Goal: Task Accomplishment & Management: Use online tool/utility

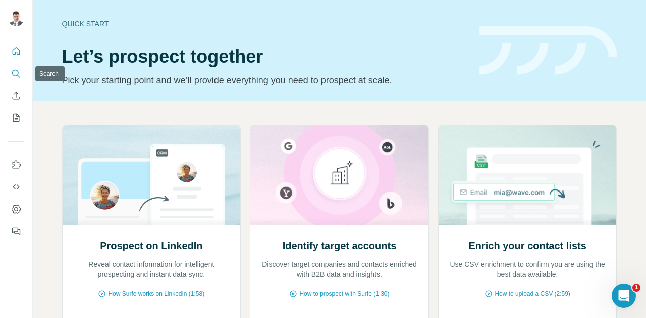
click at [17, 77] on icon "Search" at bounding box center [16, 74] width 10 height 10
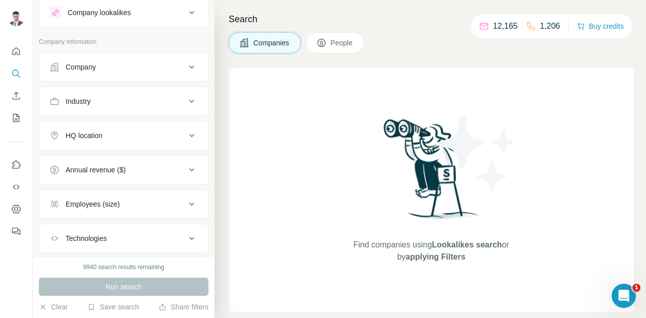
scroll to position [27, 0]
click at [176, 76] on button "Company" at bounding box center [123, 68] width 168 height 24
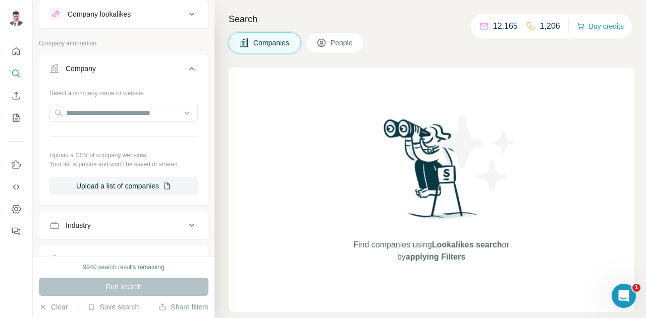
click at [187, 68] on icon at bounding box center [192, 69] width 12 height 12
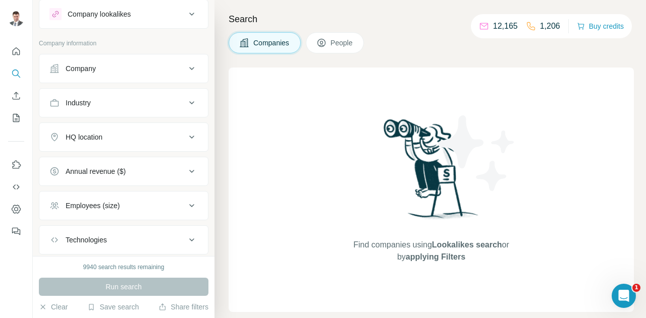
click at [161, 107] on button "Industry" at bounding box center [123, 103] width 168 height 24
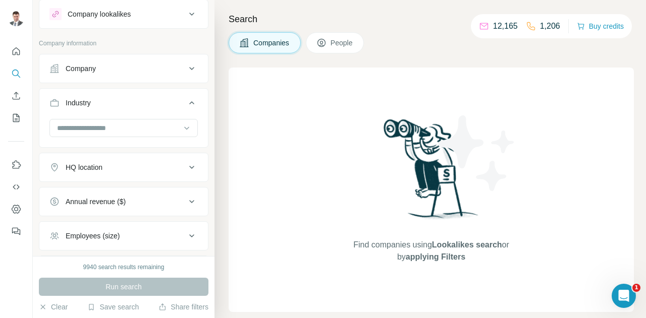
click at [174, 104] on div "Industry" at bounding box center [117, 103] width 136 height 10
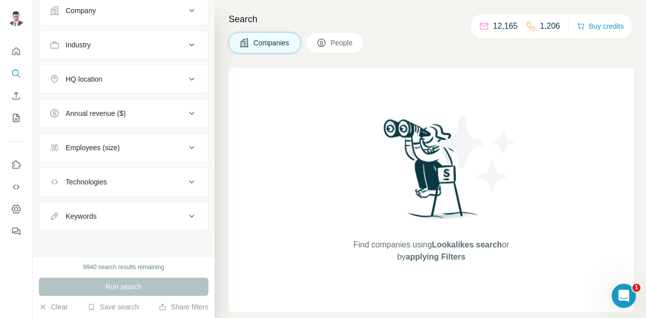
scroll to position [0, 0]
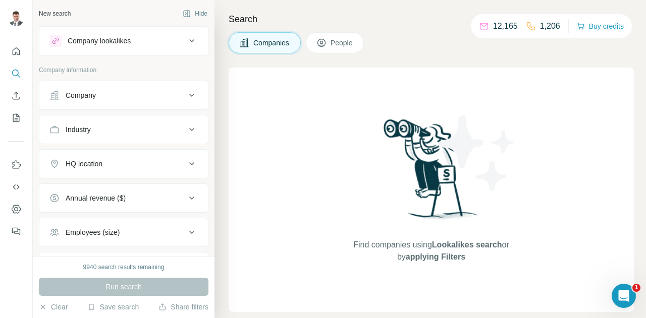
click at [186, 40] on icon at bounding box center [192, 41] width 12 height 12
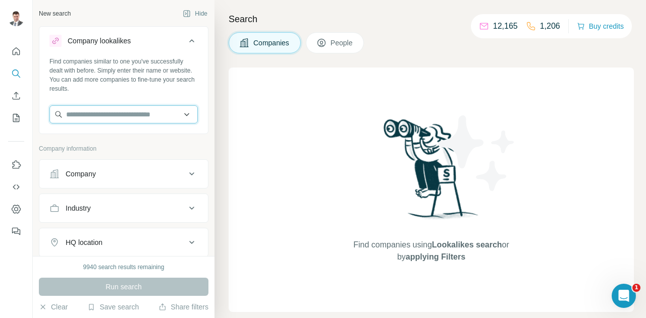
click at [122, 111] on input "text" at bounding box center [123, 114] width 148 height 18
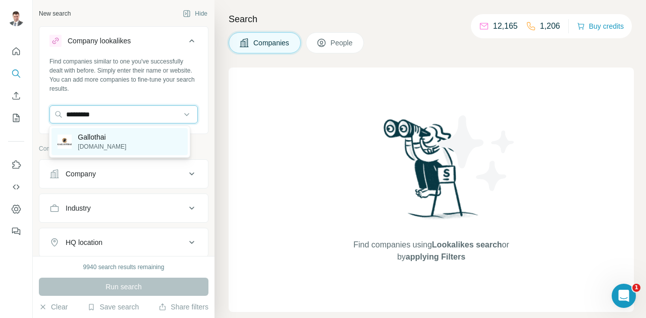
type input "*********"
click at [107, 142] on p "[DOMAIN_NAME]" at bounding box center [102, 146] width 48 height 9
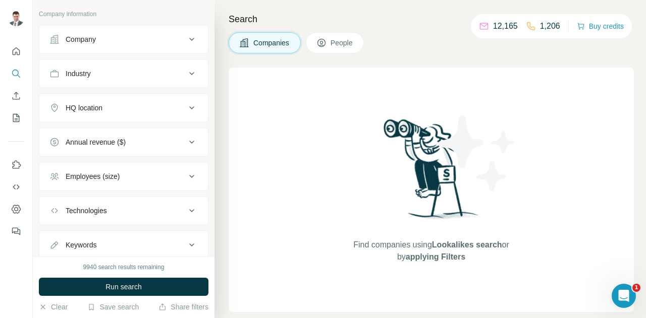
scroll to position [202, 0]
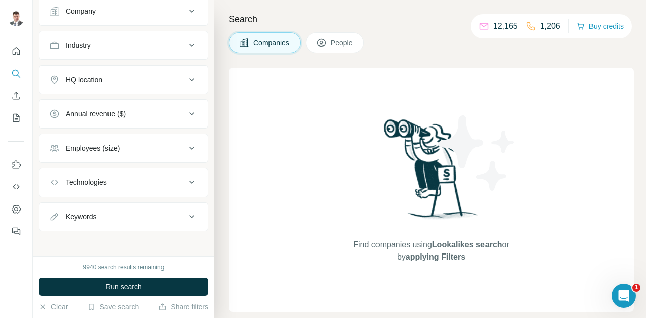
click at [340, 44] on span "People" at bounding box center [341, 43] width 23 height 10
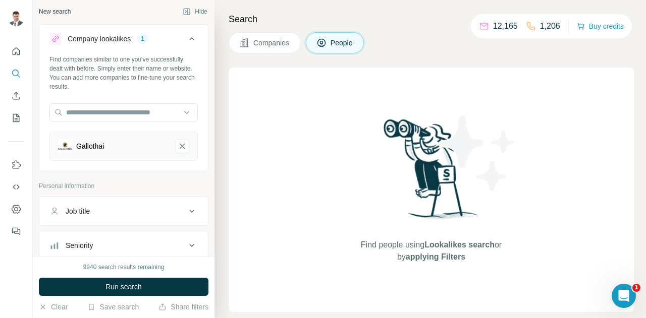
scroll to position [1, 0]
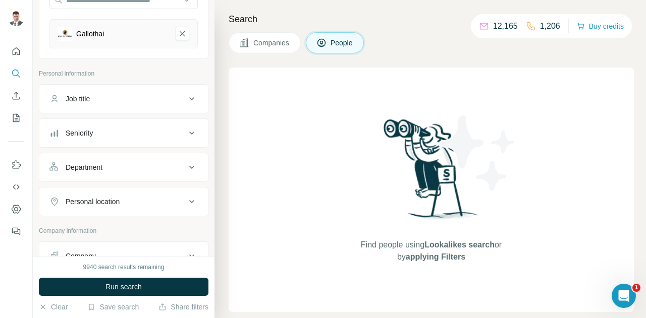
scroll to position [115, 0]
click at [177, 98] on div "Job title" at bounding box center [117, 98] width 136 height 10
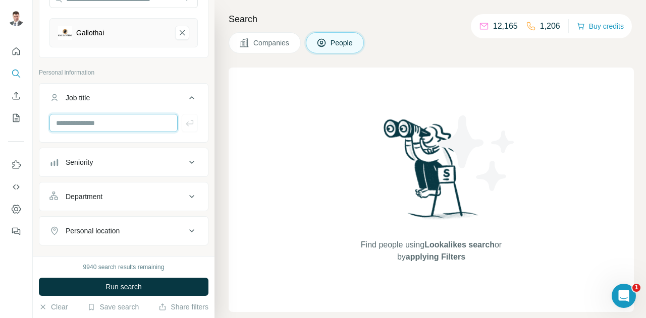
click at [129, 124] on input "text" at bounding box center [113, 123] width 128 height 18
type input "*"
type input "**********"
type input "***"
type input "**********"
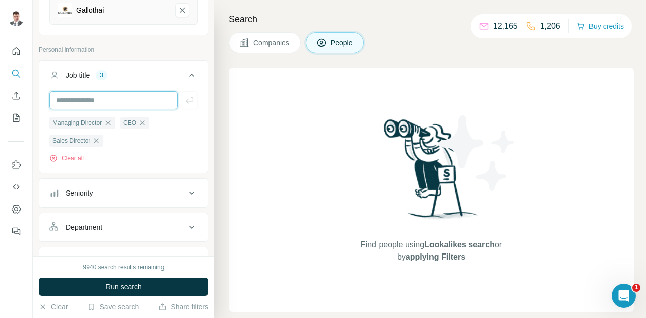
scroll to position [117, 0]
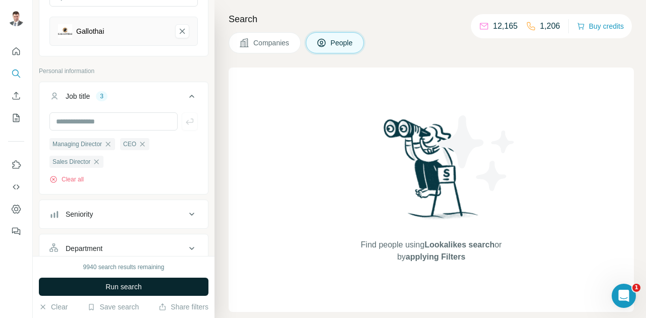
click at [126, 286] on span "Run search" at bounding box center [123, 287] width 36 height 10
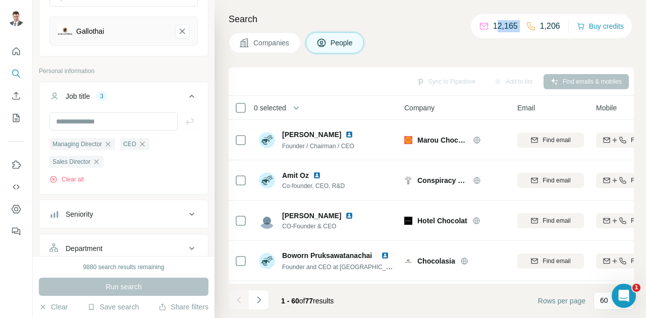
drag, startPoint x: 491, startPoint y: 24, endPoint x: 520, endPoint y: 21, distance: 29.4
click at [520, 21] on div "12,165 1,206" at bounding box center [519, 26] width 81 height 14
click at [505, 23] on p "12,165" at bounding box center [505, 26] width 25 height 12
drag, startPoint x: 537, startPoint y: 24, endPoint x: 573, endPoint y: 31, distance: 37.0
click at [573, 31] on div "12,165 1,206 Buy credits" at bounding box center [551, 26] width 161 height 24
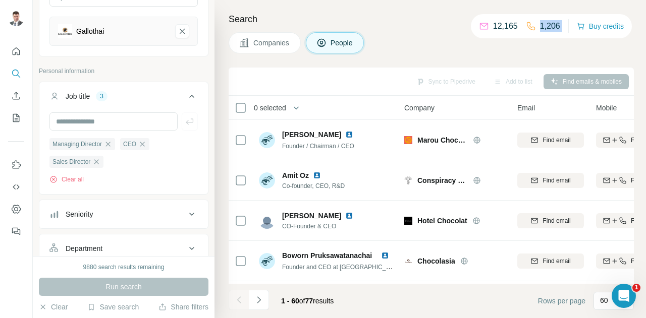
click at [533, 15] on div "12,165 1,206 Buy credits" at bounding box center [551, 26] width 161 height 24
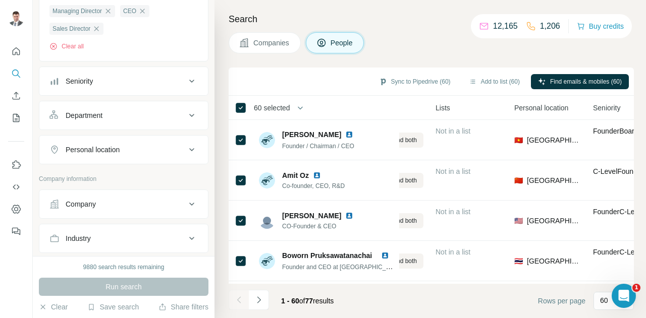
scroll to position [246, 0]
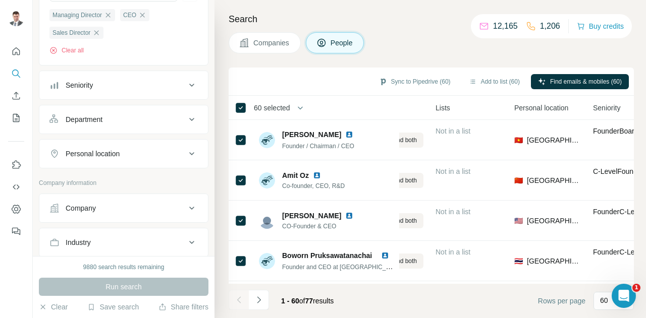
click at [177, 149] on div "Personal location" at bounding box center [117, 154] width 136 height 10
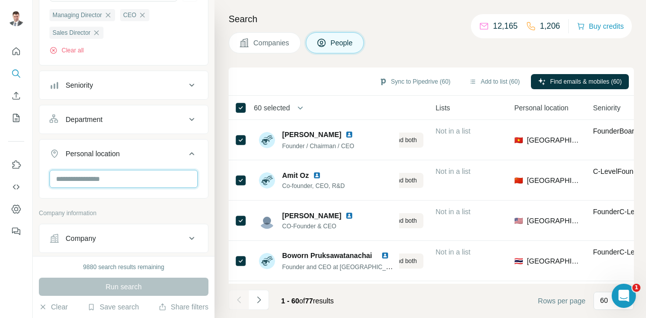
click at [130, 178] on input "text" at bounding box center [123, 179] width 148 height 18
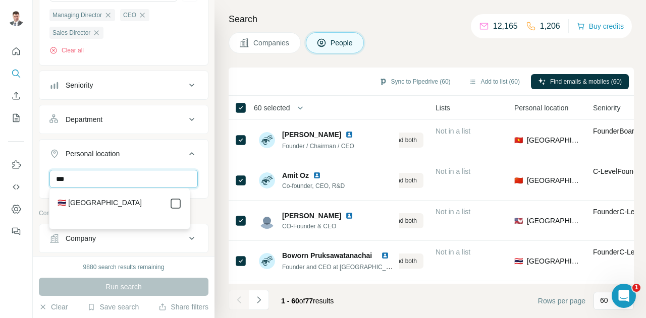
type input "***"
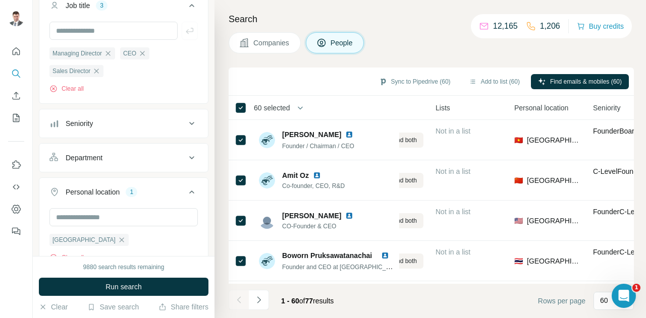
scroll to position [193, 0]
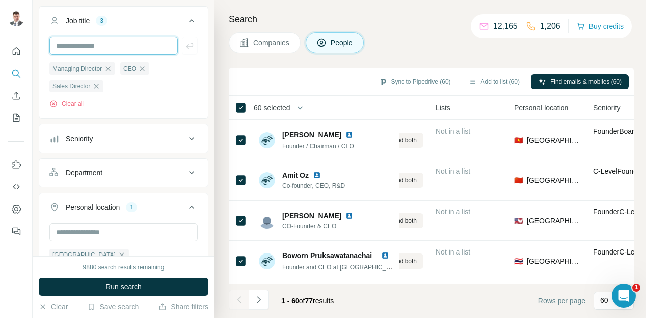
click at [114, 50] on input "text" at bounding box center [113, 46] width 128 height 18
type input "*"
type input "**********"
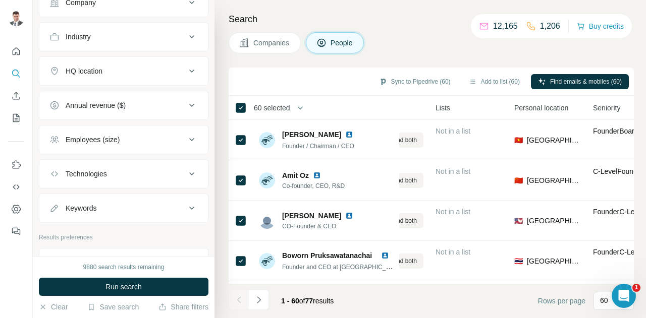
scroll to position [580, 0]
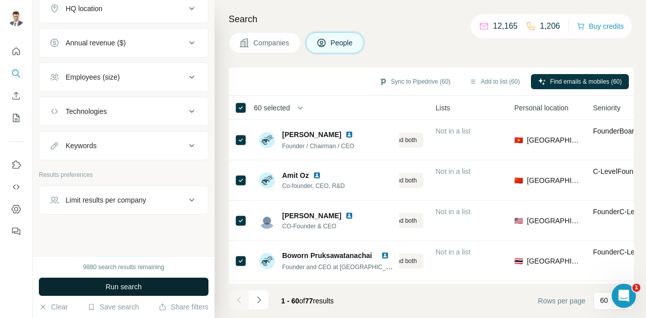
click at [125, 285] on span "Run search" at bounding box center [123, 287] width 36 height 10
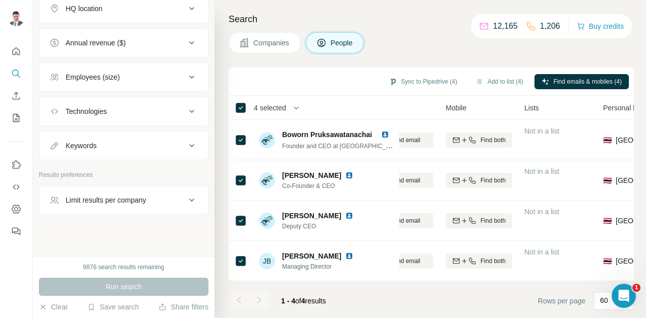
scroll to position [0, 0]
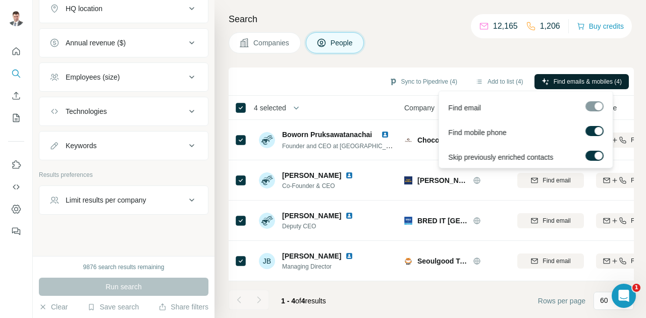
click at [589, 81] on span "Find emails & mobiles (4)" at bounding box center [587, 81] width 68 height 9
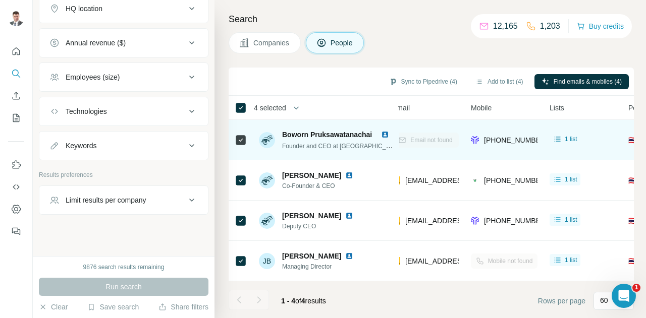
scroll to position [0, 125]
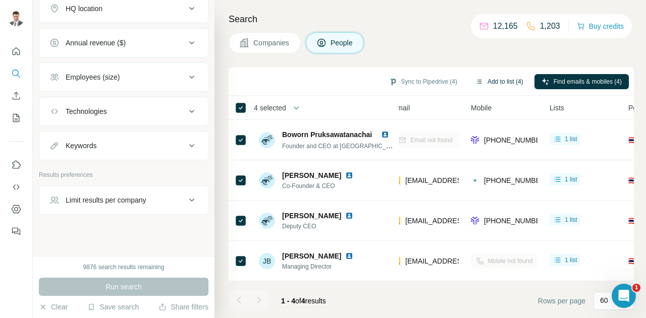
click at [508, 82] on button "Add to list (4)" at bounding box center [499, 81] width 62 height 15
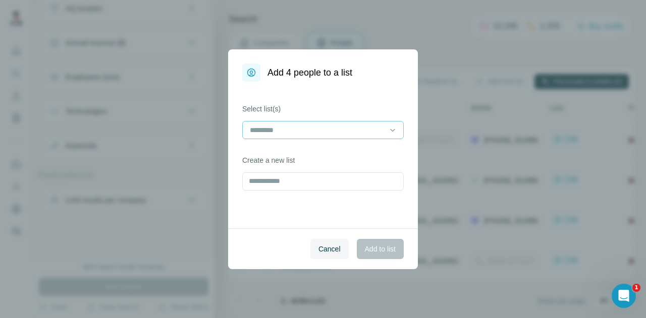
click at [376, 132] on input at bounding box center [317, 130] width 136 height 11
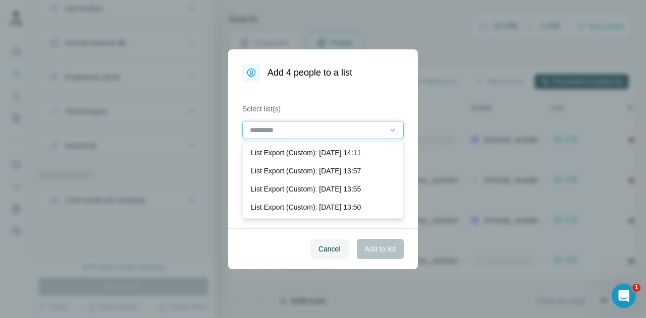
click at [334, 132] on input at bounding box center [317, 130] width 136 height 11
click at [330, 249] on span "Cancel" at bounding box center [329, 249] width 22 height 10
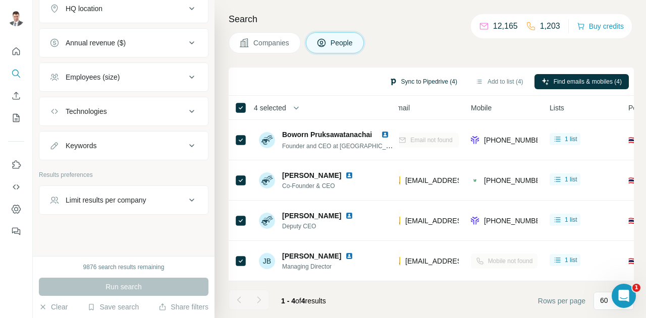
click at [409, 81] on button "Sync to Pipedrive (4)" at bounding box center [423, 81] width 82 height 15
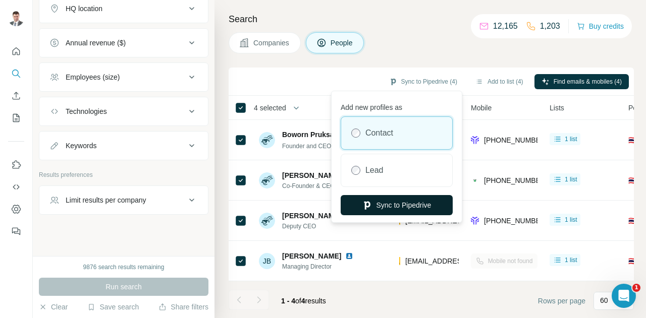
click at [410, 207] on button "Sync to Pipedrive" at bounding box center [396, 205] width 112 height 20
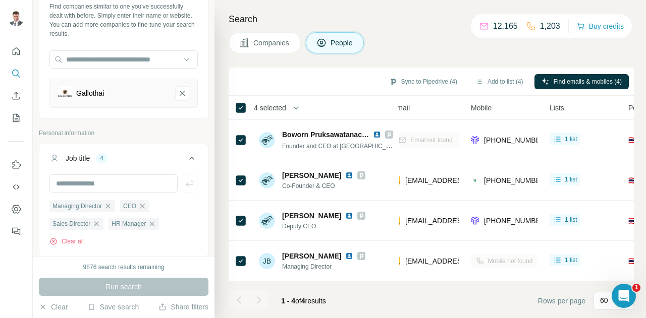
scroll to position [0, 0]
